Goal: Book appointment/travel/reservation

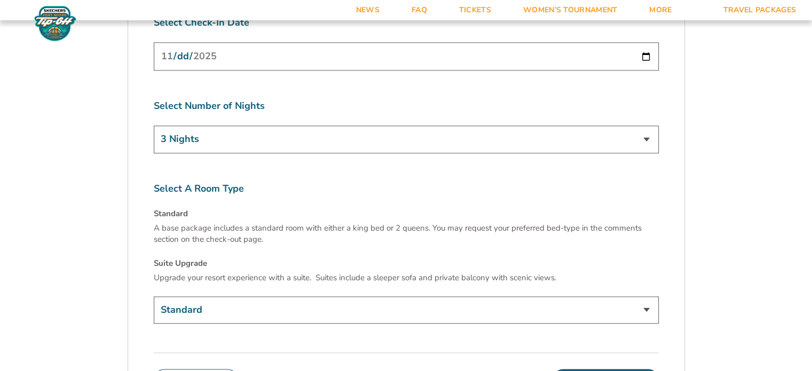
scroll to position [1613, 0]
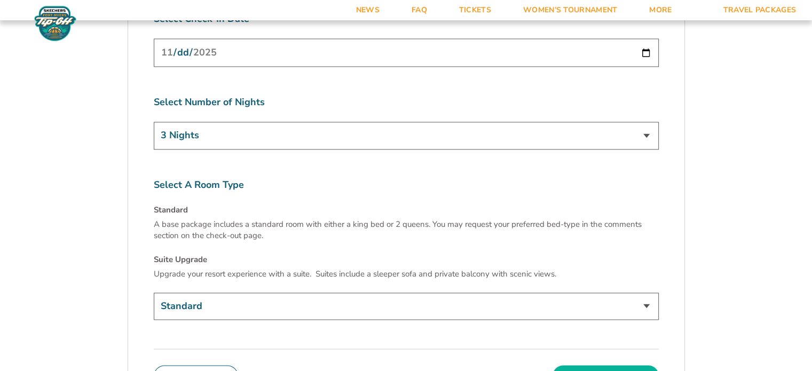
click at [590, 365] on button "Continue To Seats" at bounding box center [606, 375] width 106 height 21
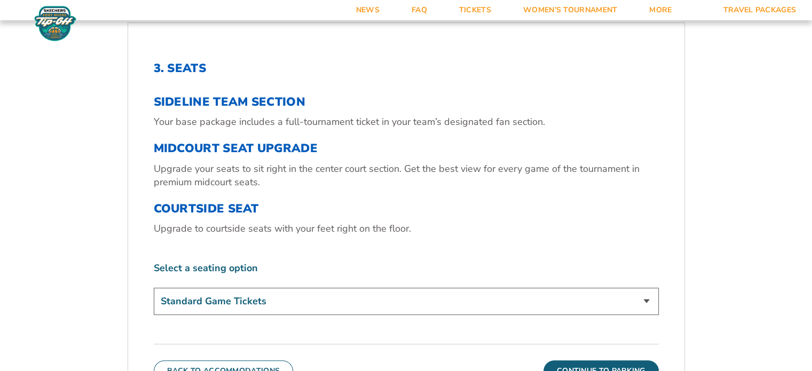
scroll to position [335, 0]
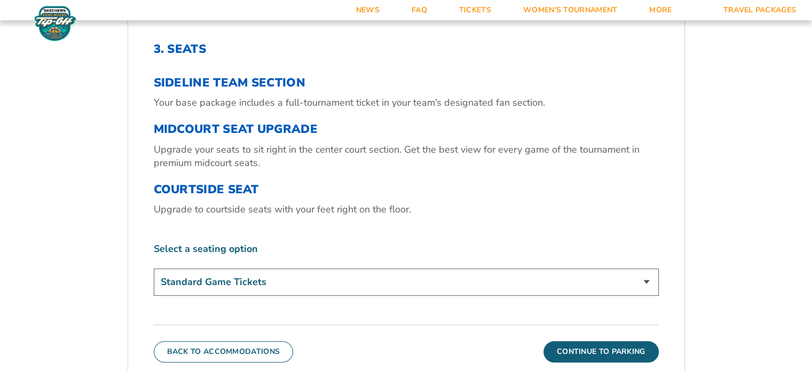
click at [343, 282] on select "Standard Game Tickets Midcourt Seat Upgrade (+$130 per person) Courtside Seat (…" at bounding box center [406, 282] width 505 height 27
click at [343, 281] on select "Standard Game Tickets Midcourt Seat Upgrade (+$130 per person) Courtside Seat (…" at bounding box center [406, 282] width 505 height 27
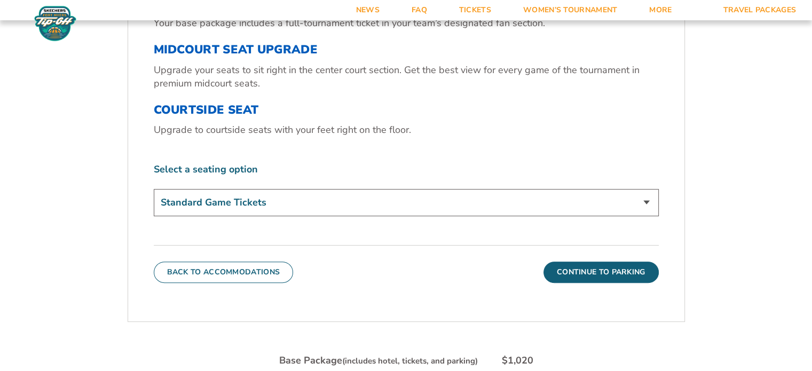
scroll to position [442, 0]
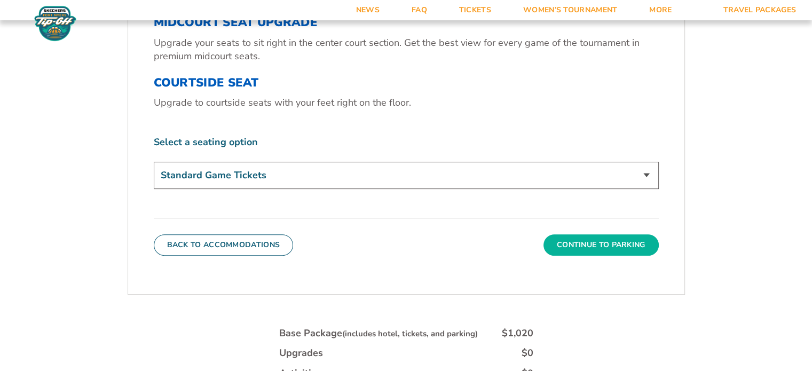
click at [581, 245] on button "Continue To Parking" at bounding box center [600, 244] width 115 height 21
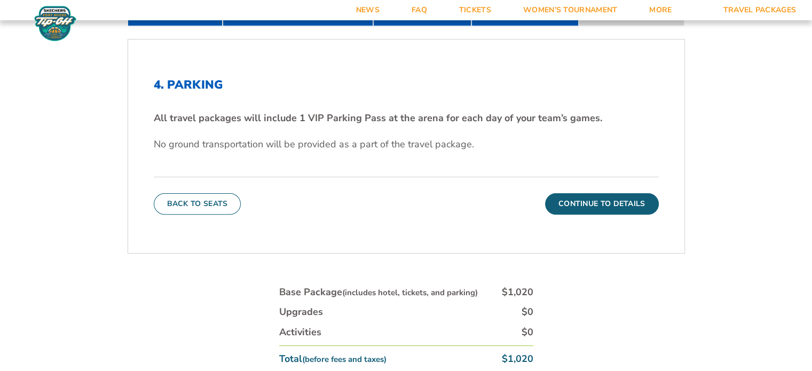
scroll to position [282, 0]
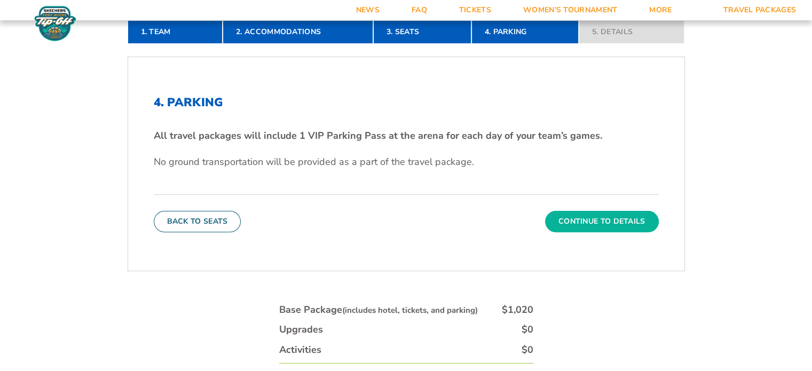
click at [595, 217] on button "Continue To Details" at bounding box center [602, 221] width 114 height 21
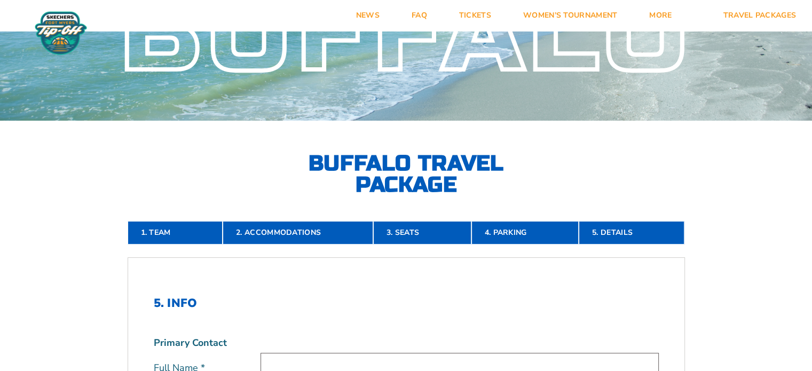
scroll to position [0, 0]
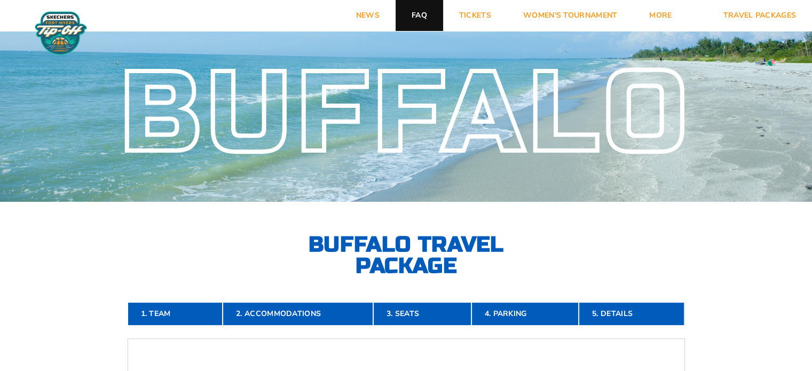
click at [416, 13] on link "FAQ" at bounding box center [420, 15] width 48 height 31
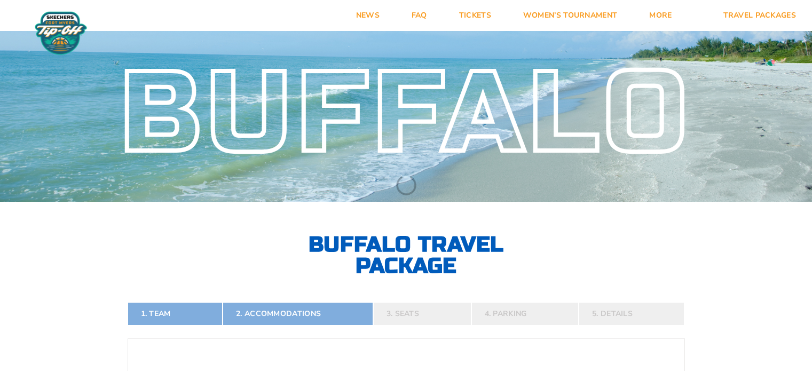
select select
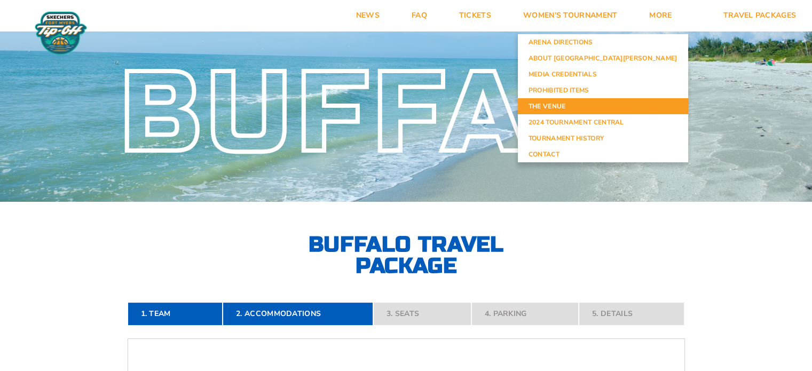
click at [617, 104] on link "The Venue" at bounding box center [603, 106] width 170 height 16
